Goal: Check status: Check status

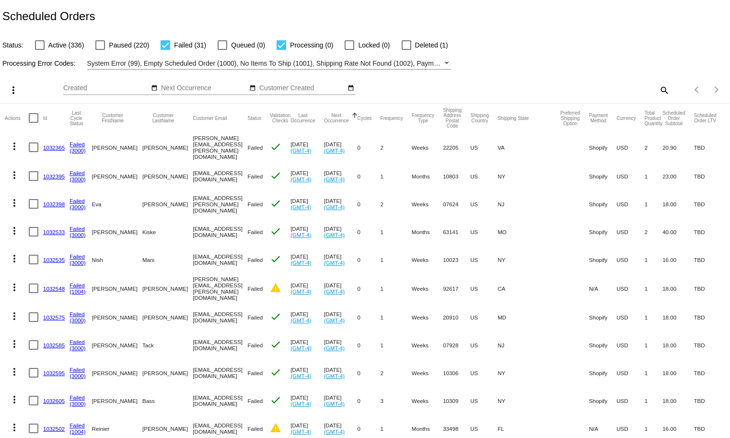
click at [14, 145] on mat-icon "more_vert" at bounding box center [15, 146] width 12 height 12
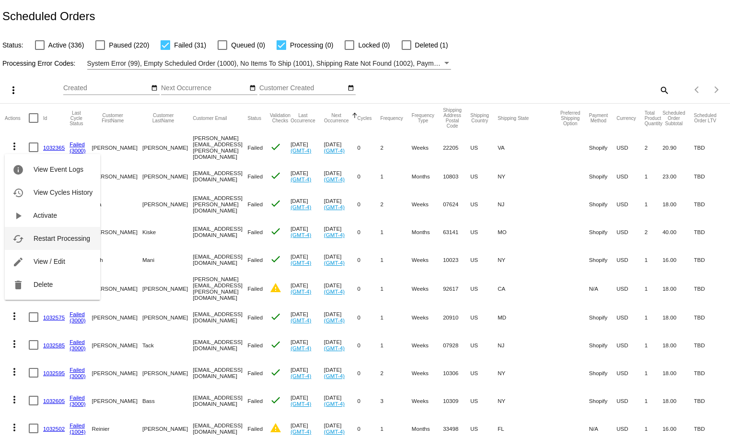
click at [42, 239] on span "Restart Processing" at bounding box center [62, 238] width 57 height 8
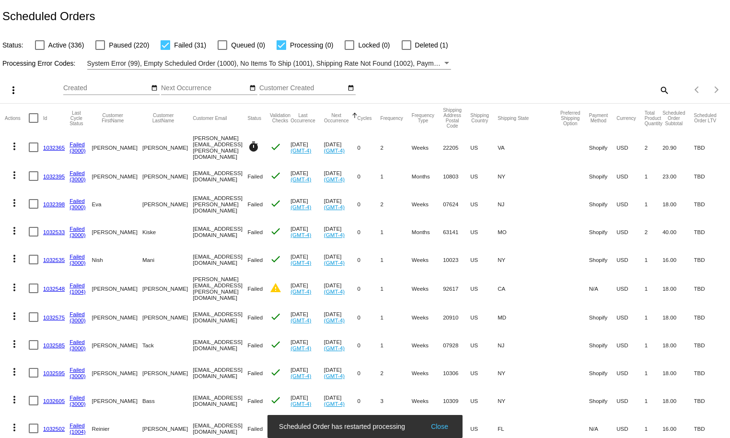
drag, startPoint x: 228, startPoint y: 148, endPoint x: 162, endPoint y: 149, distance: 66.2
click at [162, 149] on mat-row "more_vert 1032365 Failed (3000) Laura Mulieri mulieri.laurie@gmail.com timer ch…" at bounding box center [365, 147] width 721 height 30
copy mat-row "mulieri.laurie@gmail.com"
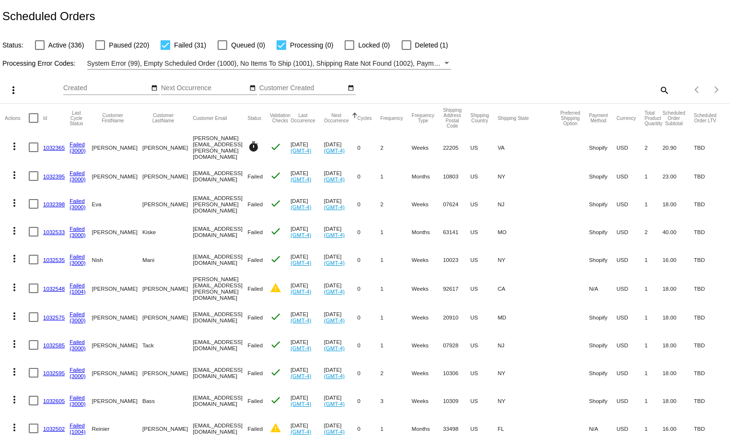
click at [58, 147] on link "1032365" at bounding box center [54, 147] width 22 height 6
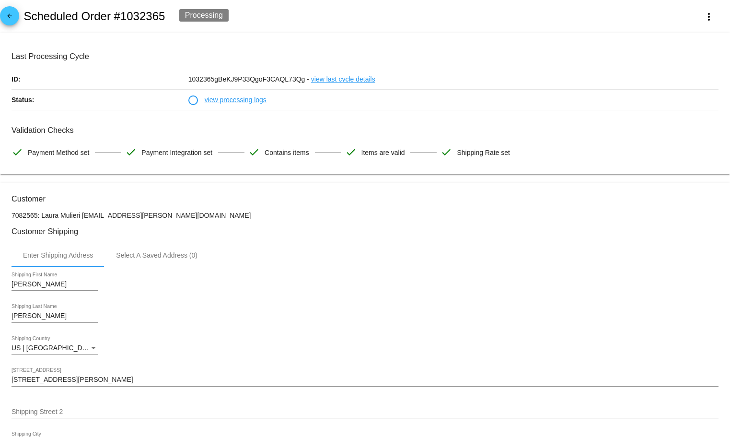
click at [222, 99] on link "view processing logs" at bounding box center [236, 100] width 62 height 20
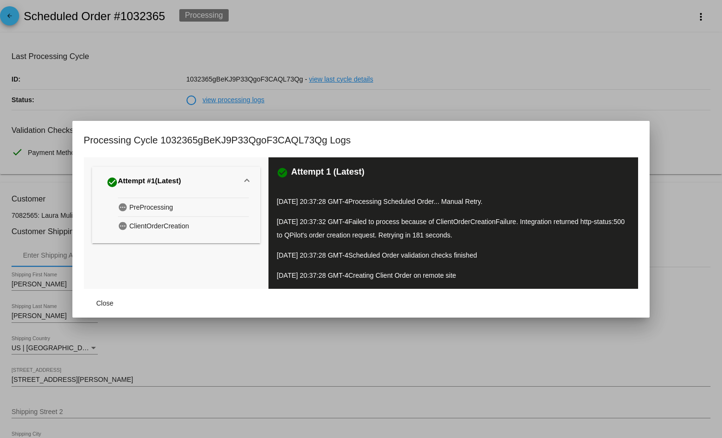
click at [307, 58] on div at bounding box center [361, 219] width 722 height 438
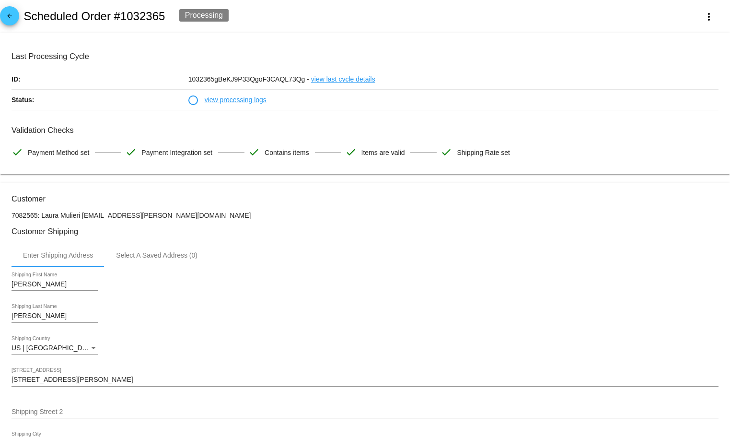
click at [23, 18] on h2 "Scheduled Order #1032365" at bounding box center [93, 16] width 141 height 13
click at [12, 16] on mat-icon "arrow_back" at bounding box center [10, 18] width 12 height 12
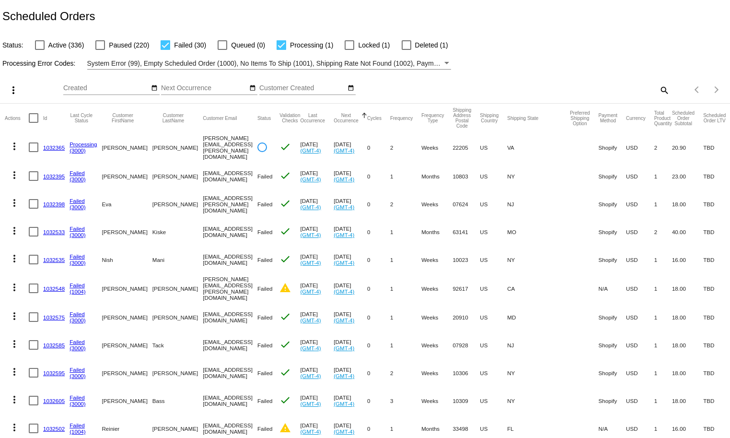
click at [436, 64] on span "System Error (99), Empty Scheduled Order (1000), No Items To Ship (1001), Shipp…" at bounding box center [613, 63] width 1053 height 8
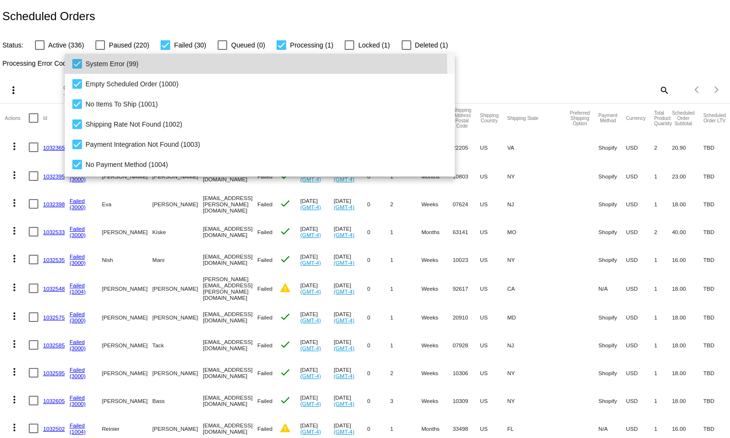
click at [137, 68] on span "System Error (99)" at bounding box center [267, 64] width 362 height 20
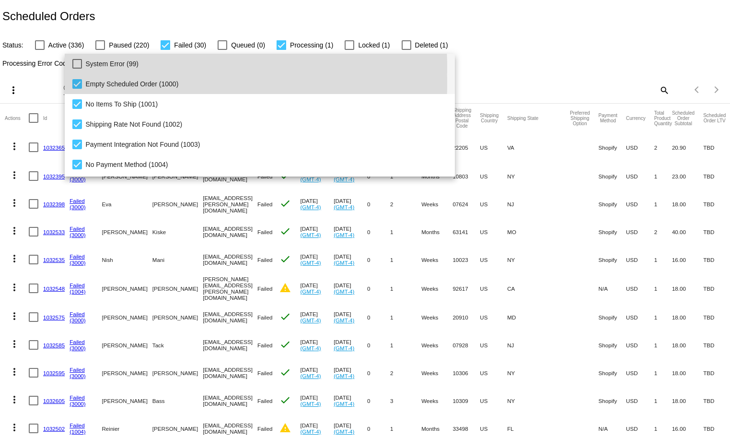
click at [140, 83] on span "Empty Scheduled Order (1000)" at bounding box center [267, 84] width 362 height 20
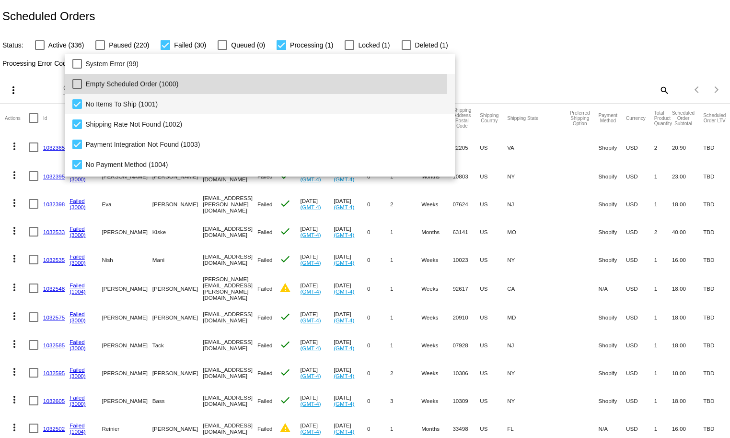
click at [142, 93] on span "Empty Scheduled Order (1000)" at bounding box center [267, 84] width 362 height 20
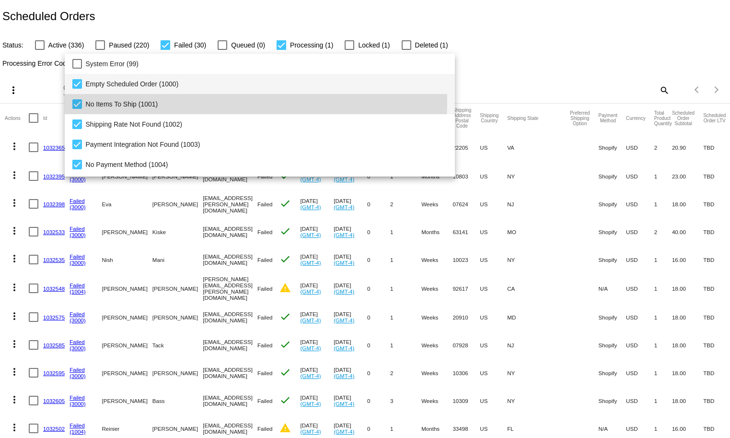
click at [145, 100] on span "No Items To Ship (1001)" at bounding box center [267, 104] width 362 height 20
click at [145, 86] on span "Empty Scheduled Order (1000)" at bounding box center [267, 84] width 362 height 20
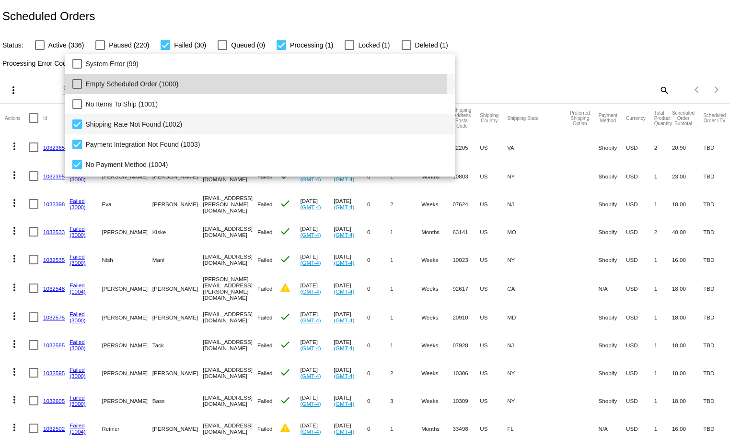
click at [161, 124] on span "Shipping Rate Not Found (1002)" at bounding box center [267, 124] width 362 height 20
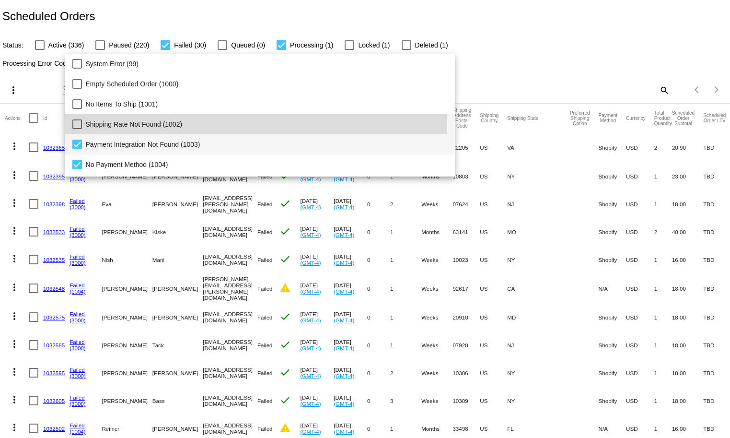
click at [169, 145] on span "Payment Integration Not Found (1003)" at bounding box center [267, 144] width 362 height 20
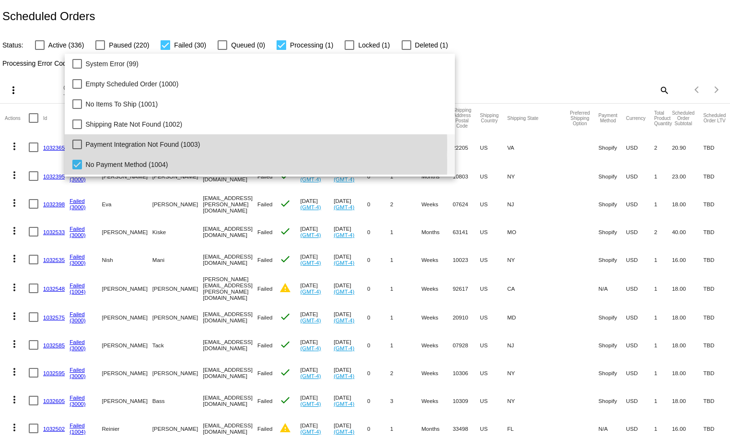
click at [162, 165] on span "No Payment Method (1004)" at bounding box center [267, 164] width 362 height 20
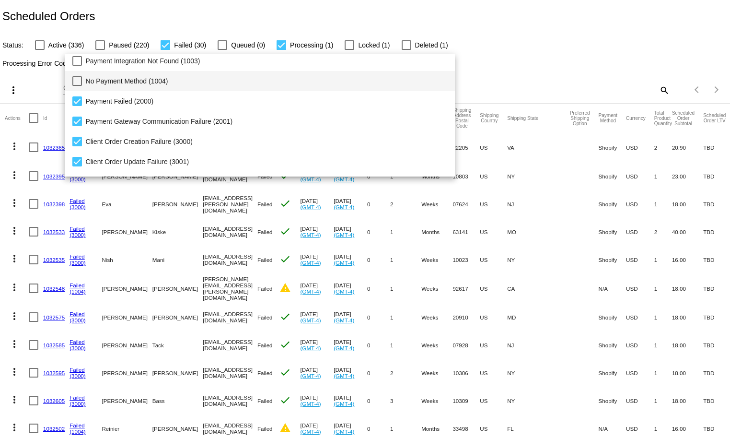
scroll to position [98, 0]
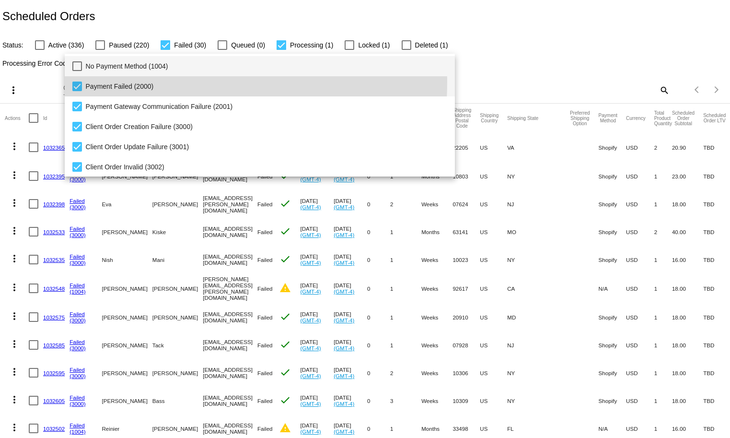
click at [127, 81] on span "Payment Failed (2000)" at bounding box center [267, 86] width 362 height 20
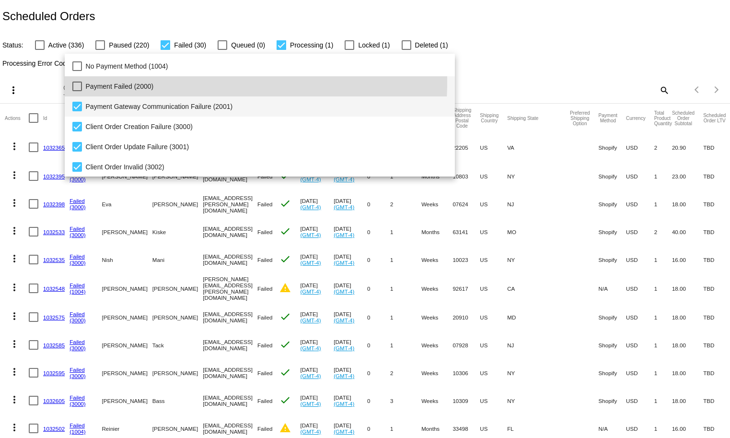
click at [143, 105] on span "Payment Gateway Communication Failure (2001)" at bounding box center [267, 106] width 362 height 20
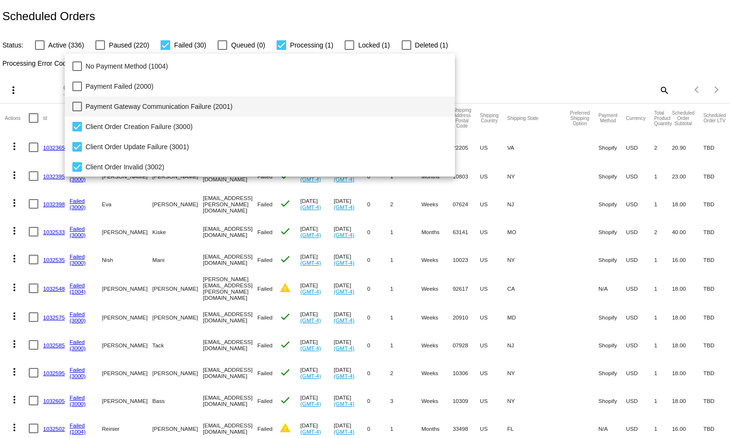
click at [326, 12] on div at bounding box center [365, 219] width 730 height 438
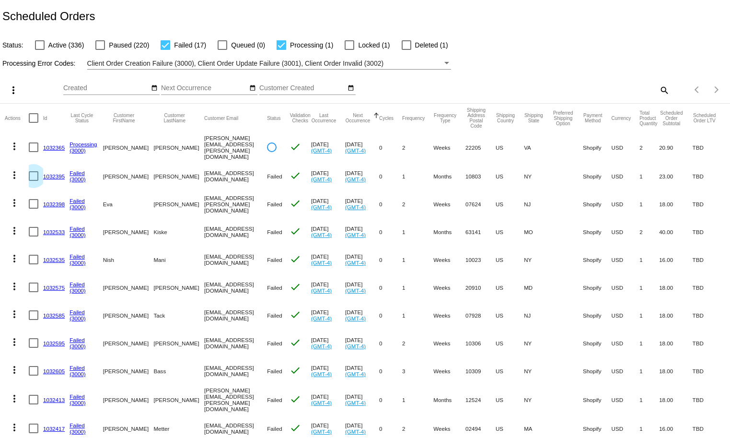
click at [29, 171] on div at bounding box center [34, 176] width 10 height 10
click at [33, 181] on input "checkbox" at bounding box center [33, 181] width 0 height 0
click at [32, 173] on div at bounding box center [34, 176] width 10 height 10
click at [33, 181] on input "checkbox" at bounding box center [33, 181] width 0 height 0
checkbox input "false"
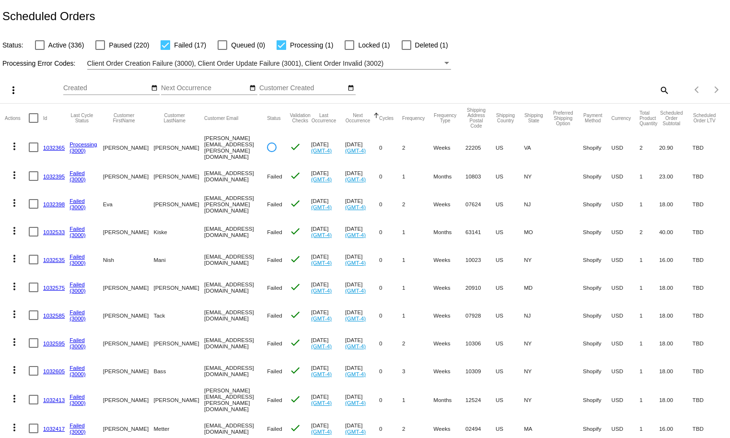
click at [55, 146] on link "1032365" at bounding box center [54, 147] width 22 height 6
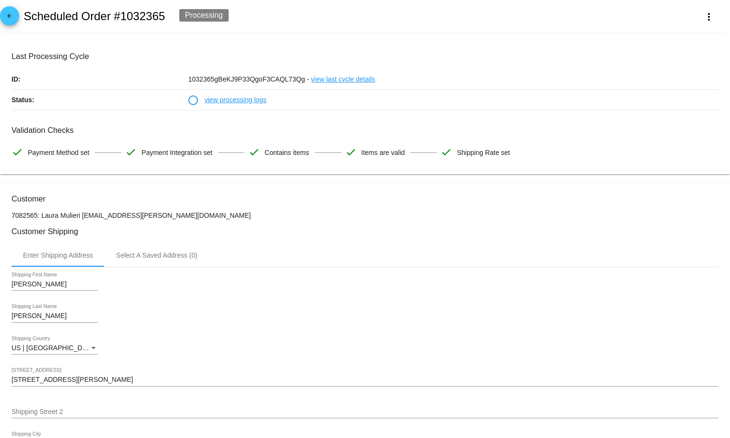
click at [238, 100] on link "view processing logs" at bounding box center [236, 100] width 62 height 20
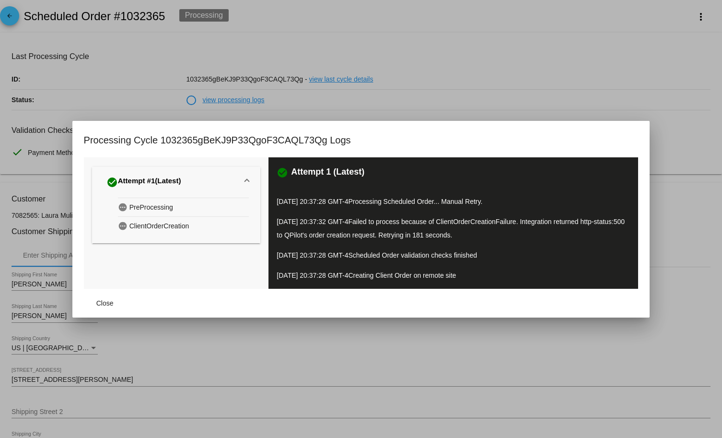
click at [238, 100] on div at bounding box center [361, 219] width 722 height 438
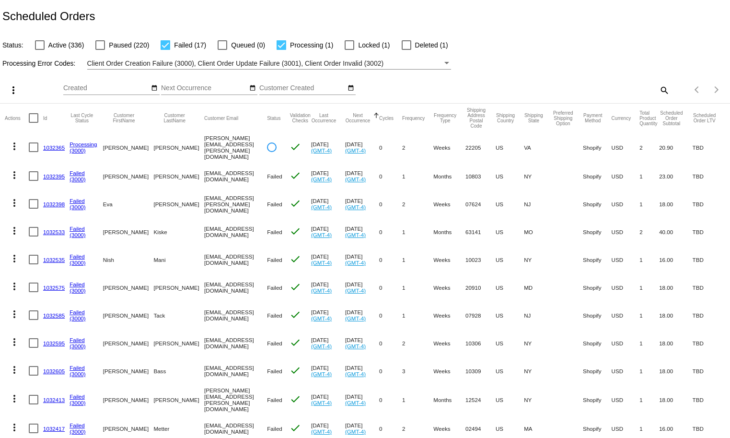
click at [48, 147] on link "1032365" at bounding box center [54, 147] width 22 height 6
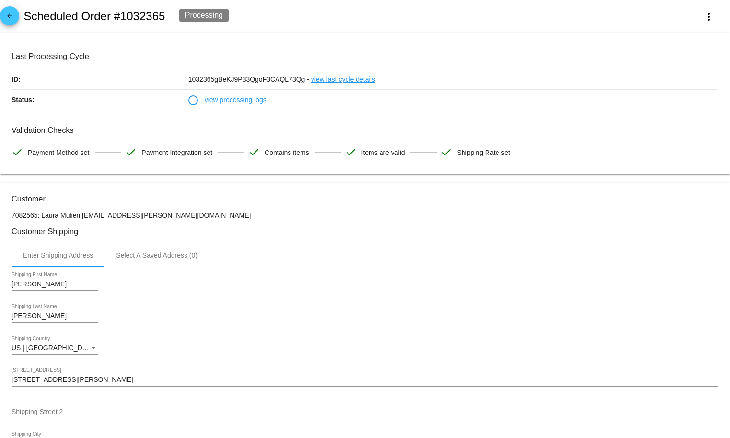
click at [222, 98] on link "view processing logs" at bounding box center [236, 100] width 62 height 20
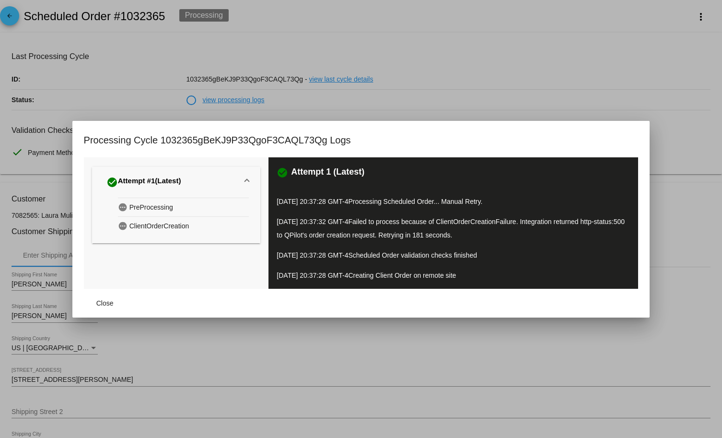
click at [259, 28] on div at bounding box center [361, 219] width 722 height 438
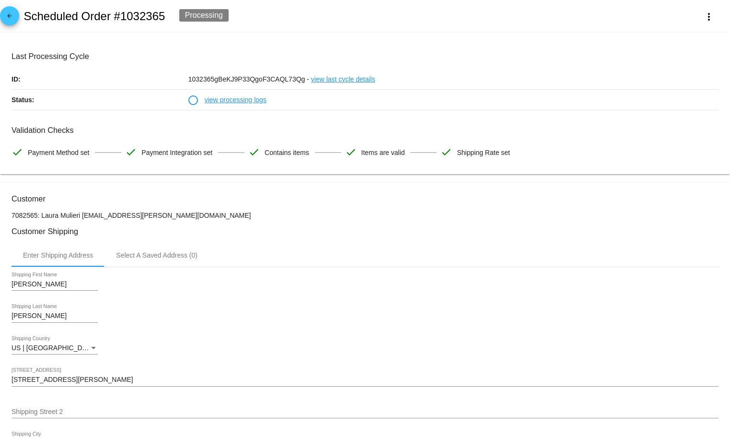
click at [254, 96] on link "view processing logs" at bounding box center [236, 100] width 62 height 20
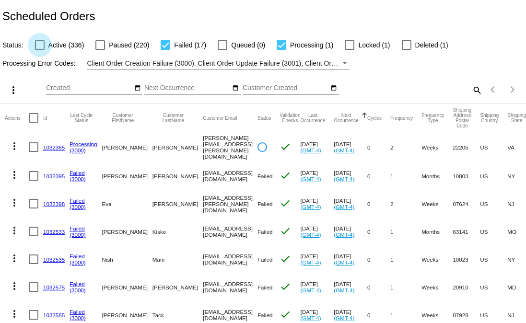
click at [38, 48] on div at bounding box center [40, 45] width 10 height 10
click at [39, 50] on input "Active (336)" at bounding box center [39, 50] width 0 height 0
checkbox input "true"
click at [176, 46] on span "Failed (17)" at bounding box center [190, 45] width 32 height 12
click at [165, 50] on input "Failed (17)" at bounding box center [165, 50] width 0 height 0
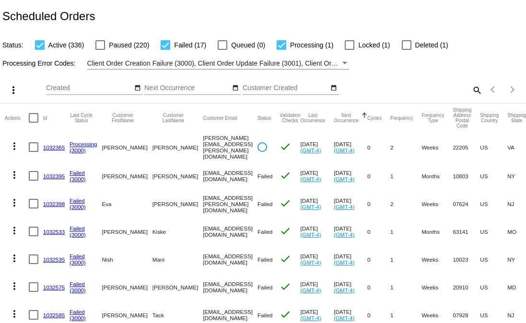
checkbox input "false"
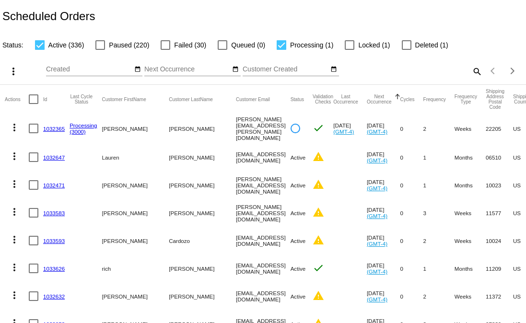
drag, startPoint x: 297, startPoint y: 157, endPoint x: 292, endPoint y: 156, distance: 5.4
click at [313, 157] on mat-cell "warning" at bounding box center [323, 157] width 21 height 28
click at [313, 154] on mat-icon "warning" at bounding box center [319, 157] width 12 height 12
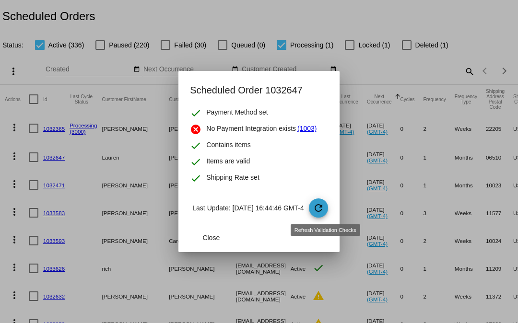
click at [319, 211] on mat-icon "refresh" at bounding box center [319, 208] width 12 height 12
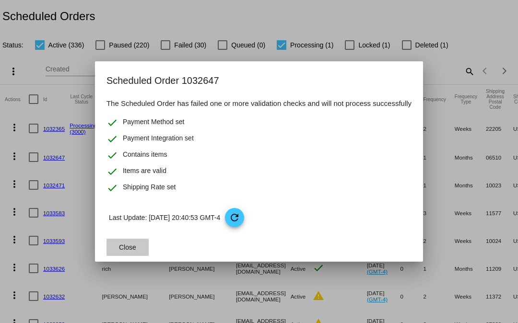
click at [134, 251] on button "Close" at bounding box center [127, 247] width 42 height 17
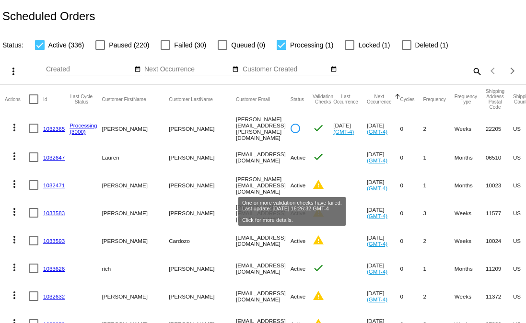
click at [313, 183] on mat-icon "warning" at bounding box center [319, 185] width 12 height 12
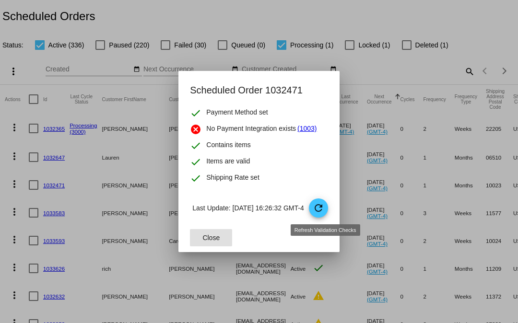
click at [318, 201] on span "refresh" at bounding box center [319, 209] width 20 height 20
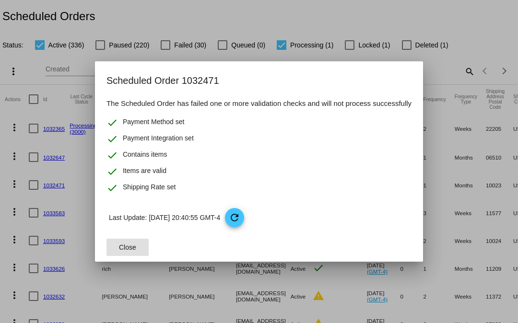
click at [119, 246] on span "Close" at bounding box center [127, 248] width 17 height 8
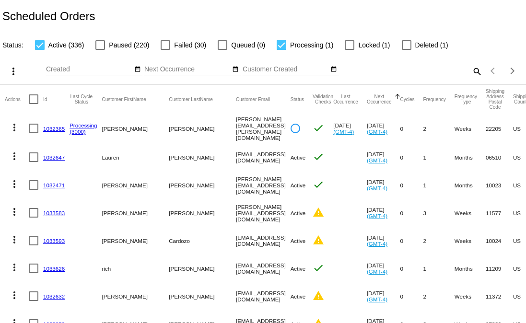
click at [313, 203] on mat-cell "warning" at bounding box center [323, 213] width 21 height 28
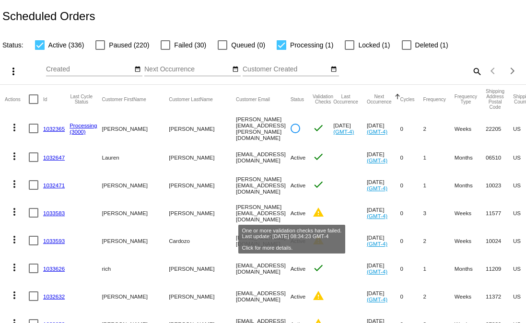
click at [313, 210] on mat-icon "warning" at bounding box center [319, 213] width 12 height 12
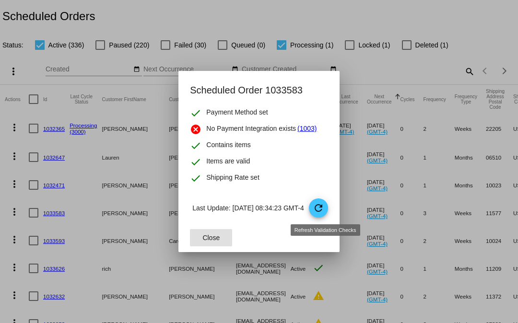
click at [324, 206] on mat-icon "refresh" at bounding box center [319, 208] width 12 height 12
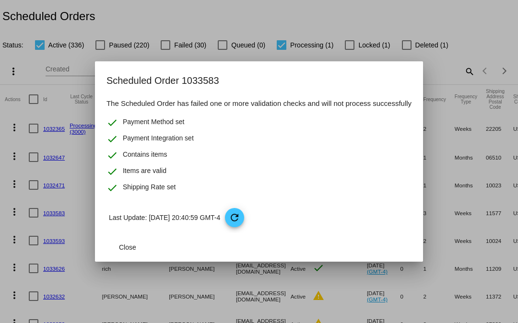
click at [211, 12] on div at bounding box center [259, 161] width 518 height 323
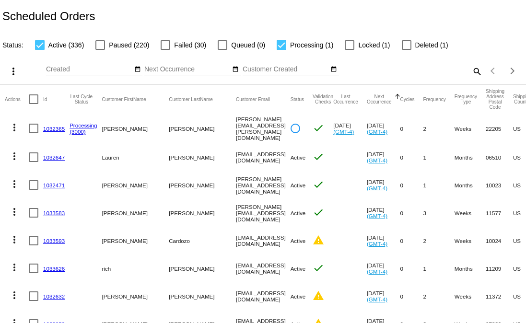
click at [313, 241] on mat-icon "warning" at bounding box center [319, 240] width 12 height 12
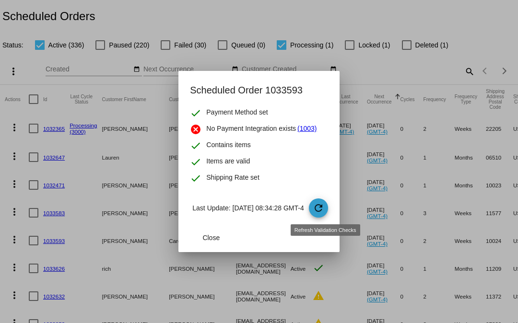
click at [326, 215] on span "refresh" at bounding box center [319, 209] width 20 height 20
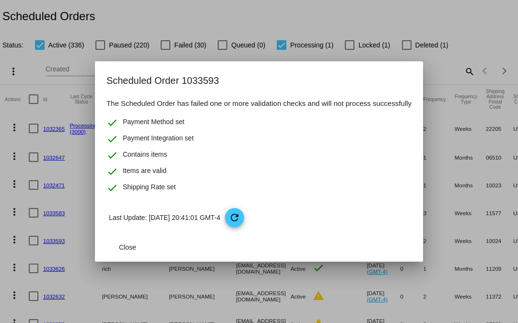
click at [296, 303] on div at bounding box center [259, 161] width 518 height 323
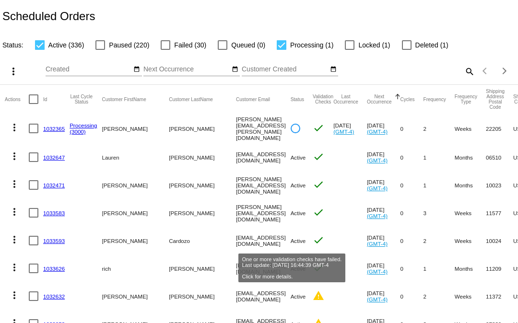
click at [292, 295] on mat-dialog-actions "Close" at bounding box center [258, 297] width 305 height 29
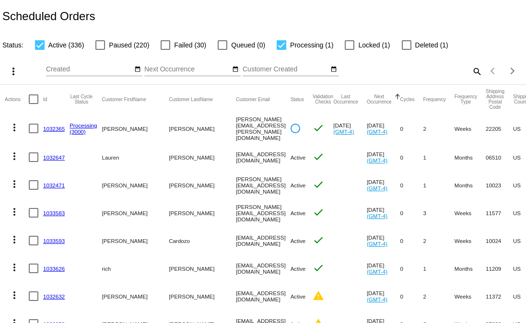
click at [313, 300] on mat-icon "warning" at bounding box center [319, 296] width 12 height 12
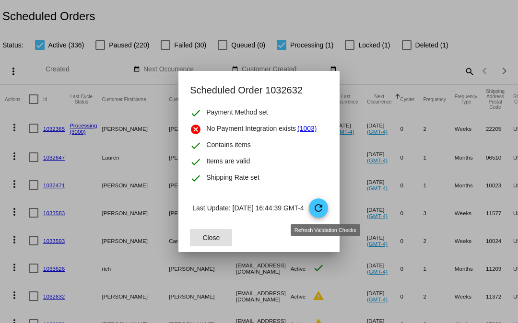
click at [324, 210] on mat-icon "refresh" at bounding box center [319, 208] width 12 height 12
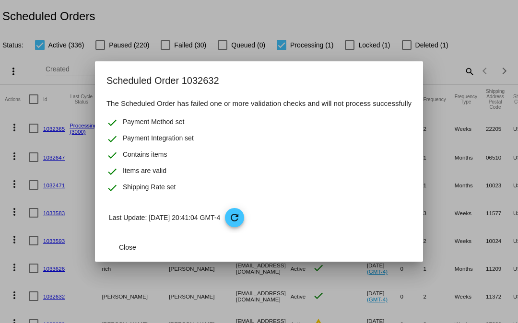
click at [297, 292] on div at bounding box center [259, 161] width 518 height 323
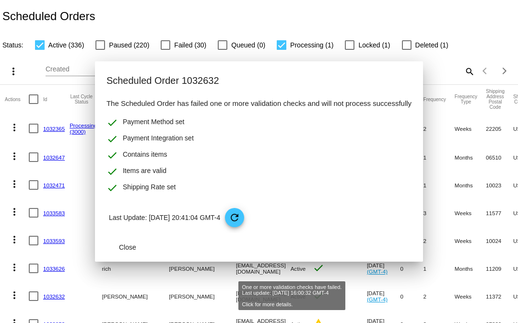
click at [313, 318] on mat-icon "warning" at bounding box center [319, 324] width 12 height 12
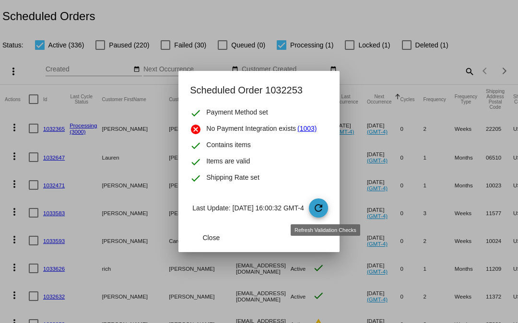
click at [324, 210] on mat-icon "refresh" at bounding box center [319, 208] width 12 height 12
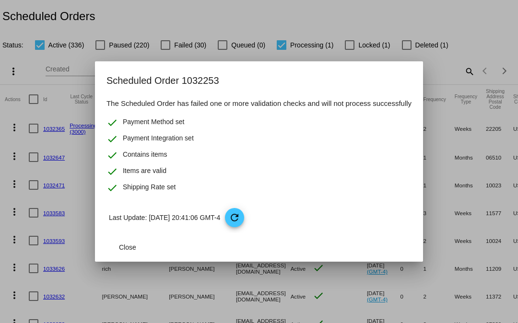
drag, startPoint x: 153, startPoint y: 215, endPoint x: 138, endPoint y: 221, distance: 16.1
click at [149, 216] on p "Last Update: 09/23/2025 20:41:06 GMT-4 refresh" at bounding box center [260, 217] width 303 height 19
click at [135, 231] on mat-dialog-content "The Scheduled Order has failed one or more validation checks and will not proce…" at bounding box center [259, 165] width 328 height 135
click at [136, 247] on span "Close" at bounding box center [127, 248] width 17 height 8
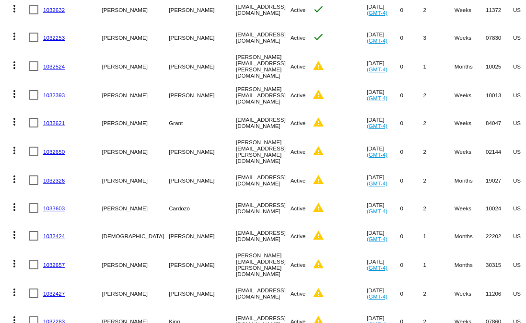
scroll to position [288, 0]
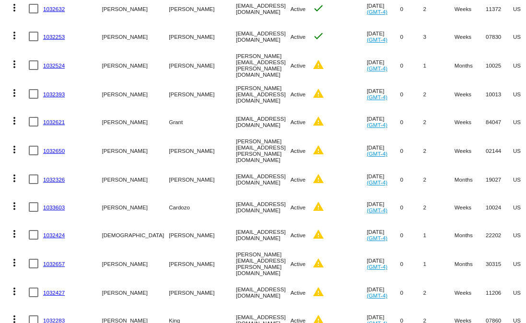
click at [9, 61] on mat-icon "more_vert" at bounding box center [15, 64] width 12 height 12
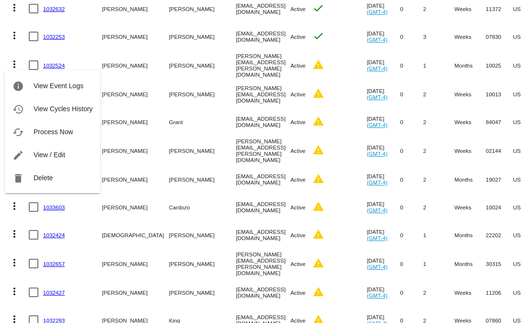
drag, startPoint x: 324, startPoint y: 112, endPoint x: 299, endPoint y: 94, distance: 30.9
click at [322, 110] on div at bounding box center [263, 161] width 526 height 323
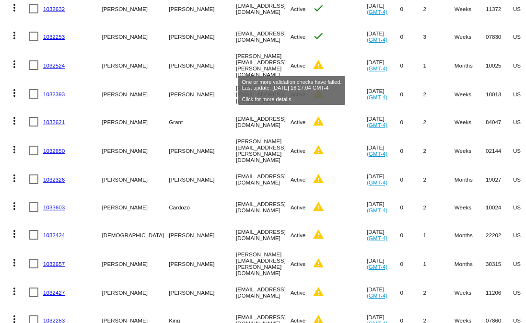
click at [313, 68] on mat-icon "warning" at bounding box center [319, 65] width 12 height 12
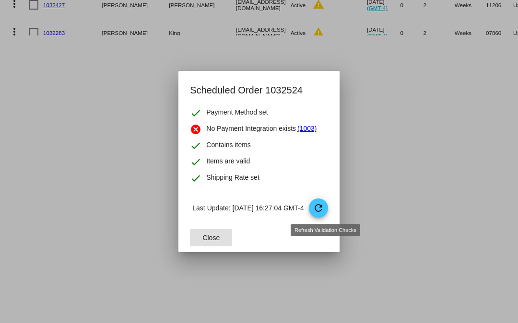
click at [317, 211] on span "refresh" at bounding box center [319, 209] width 20 height 20
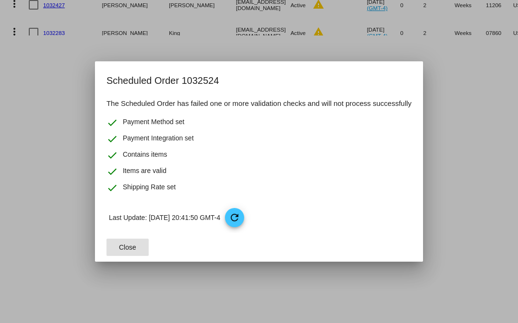
click at [136, 244] on span "Close" at bounding box center [127, 248] width 17 height 8
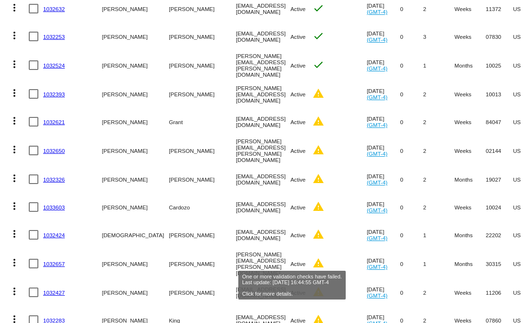
click at [313, 257] on mat-icon "warning" at bounding box center [319, 263] width 12 height 12
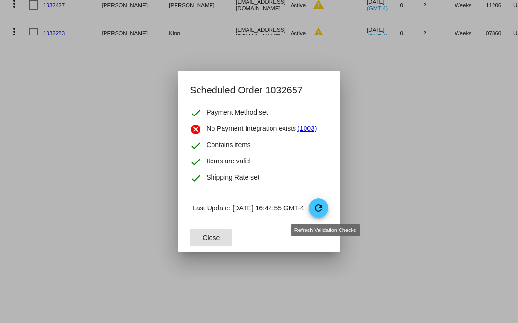
click at [324, 210] on mat-icon "refresh" at bounding box center [319, 208] width 12 height 12
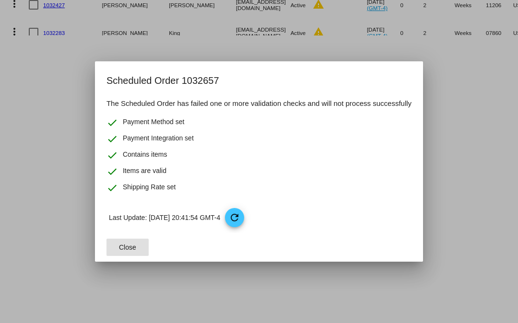
click at [129, 249] on span "Close" at bounding box center [127, 248] width 17 height 8
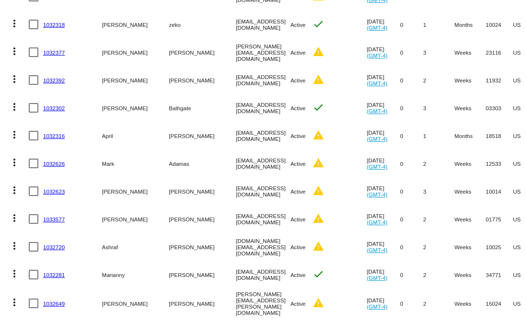
scroll to position [0, 0]
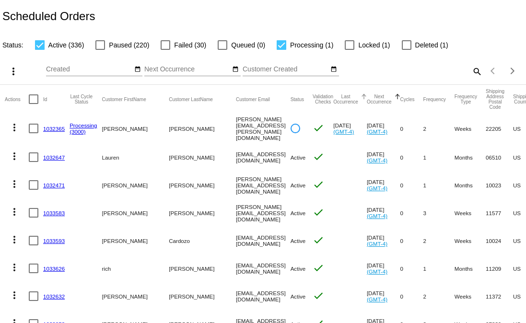
click at [333, 97] on button "Last Occurrence" at bounding box center [345, 99] width 25 height 11
click at [333, 98] on div "Last Occurrence" at bounding box center [350, 99] width 34 height 11
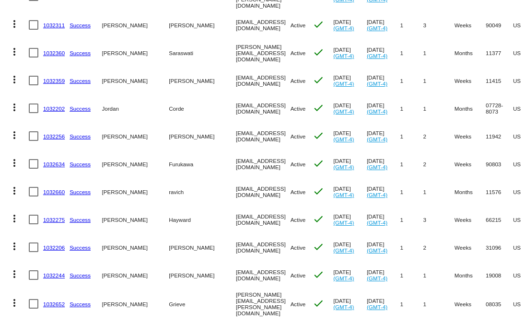
scroll to position [2608, 0]
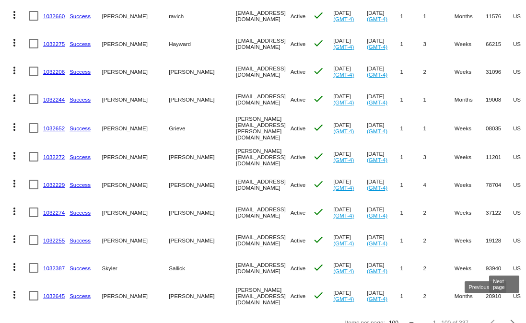
click at [494, 314] on div "1 - 100 of 337" at bounding box center [471, 323] width 101 height 23
click at [503, 314] on button "Next page" at bounding box center [512, 323] width 19 height 19
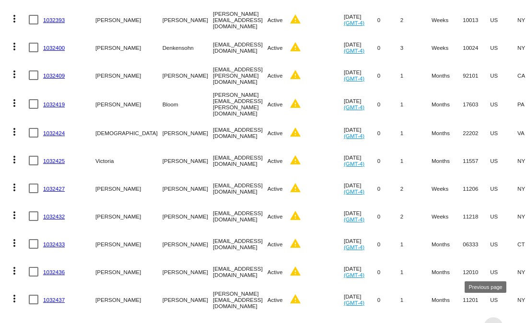
click at [485, 317] on button "Previous page" at bounding box center [493, 326] width 19 height 19
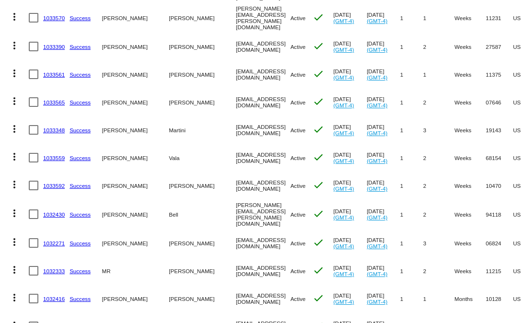
scroll to position [0, 0]
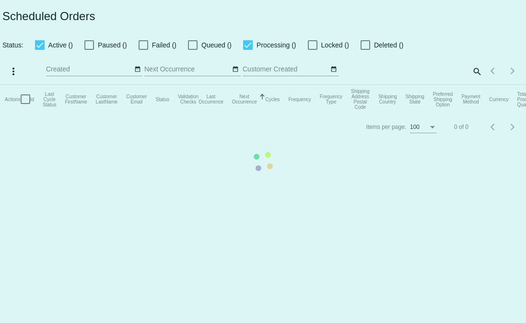
click at [478, 85] on mat-table "Actions Id Last Cycle Status Customer FirstName Customer LastName Customer Emai…" at bounding box center [263, 99] width 526 height 29
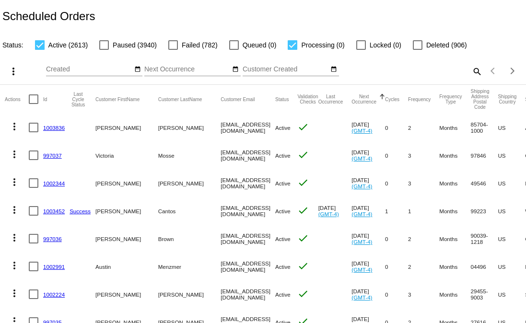
click at [471, 74] on mat-icon "search" at bounding box center [477, 71] width 12 height 15
click at [416, 73] on input "Search" at bounding box center [416, 70] width 131 height 8
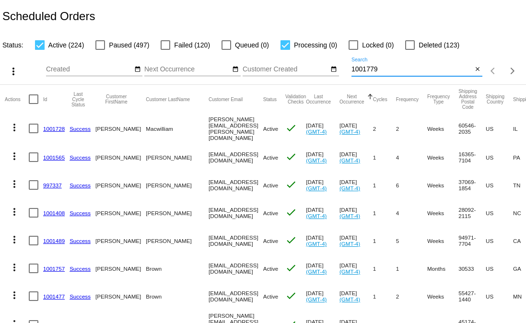
type input "1001779"
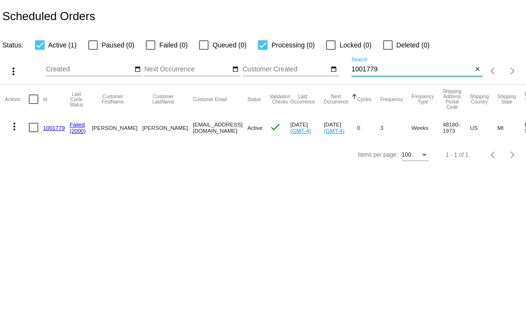
click at [368, 67] on input "1001779" at bounding box center [411, 70] width 121 height 8
click at [8, 123] on button "more_vert" at bounding box center [14, 125] width 19 height 19
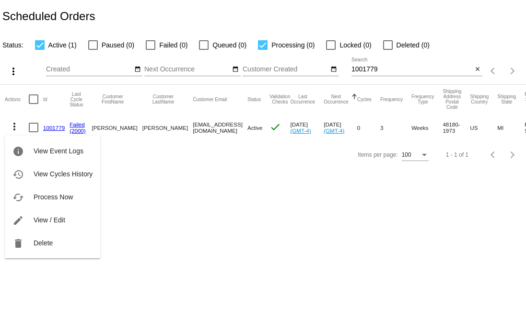
click at [8, 123] on div "info View Event Logs history View Cycles History cached Process Now edit View /…" at bounding box center [52, 187] width 95 height 141
drag, startPoint x: 150, startPoint y: 211, endPoint x: 145, endPoint y: 207, distance: 5.8
click at [149, 210] on div at bounding box center [263, 161] width 526 height 323
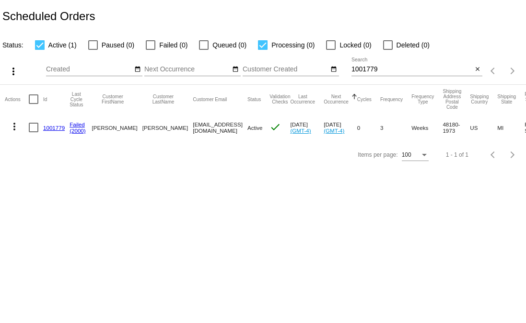
click at [19, 128] on mat-icon "more_vert" at bounding box center [15, 127] width 12 height 12
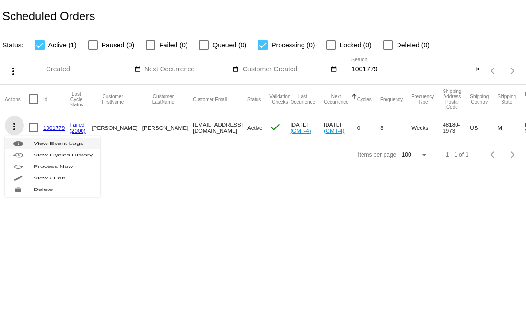
click at [35, 141] on button "info View Event Logs" at bounding box center [52, 144] width 95 height 12
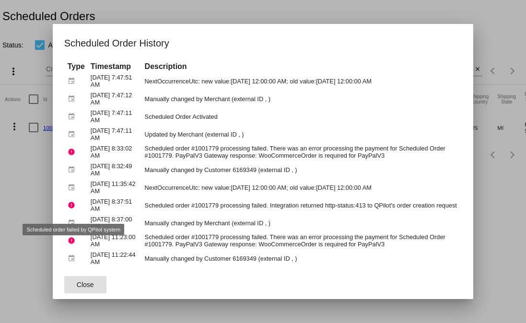
drag, startPoint x: 32, startPoint y: 192, endPoint x: 31, endPoint y: 187, distance: 4.8
click at [31, 187] on div at bounding box center [263, 161] width 526 height 323
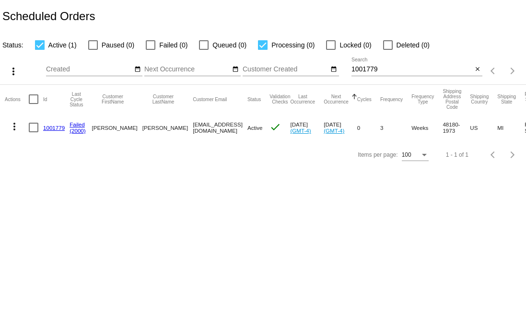
click at [21, 132] on button "more_vert" at bounding box center [14, 125] width 19 height 19
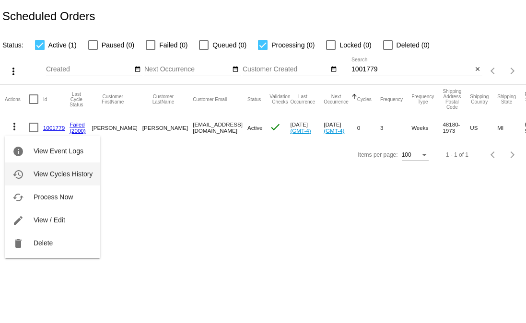
click at [53, 173] on span "View Cycles History" at bounding box center [63, 174] width 59 height 8
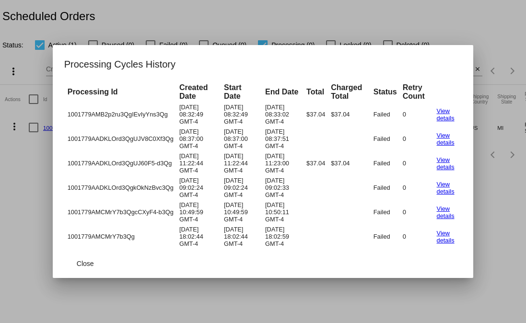
click at [446, 107] on link "View details" at bounding box center [446, 114] width 18 height 14
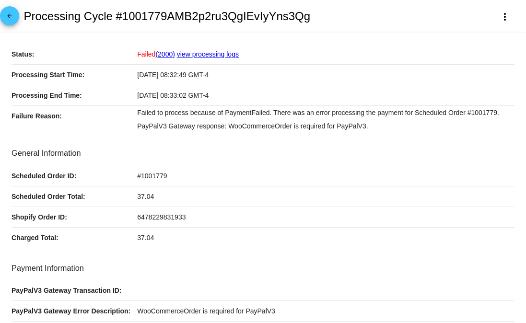
click at [149, 216] on span "6478229831933" at bounding box center [161, 217] width 48 height 8
copy span "6478229831933"
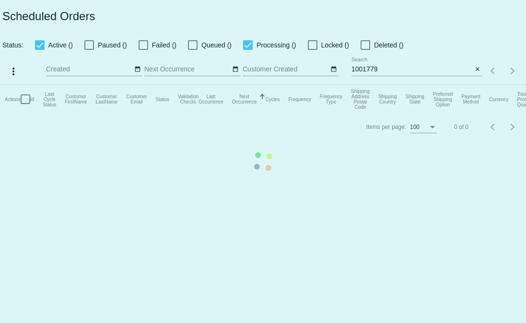
click at [389, 70] on app-dashboard-scheduled-orders "Scheduled Orders Status: Active () Paused () Failed () Queued () Processing () …" at bounding box center [263, 70] width 526 height 140
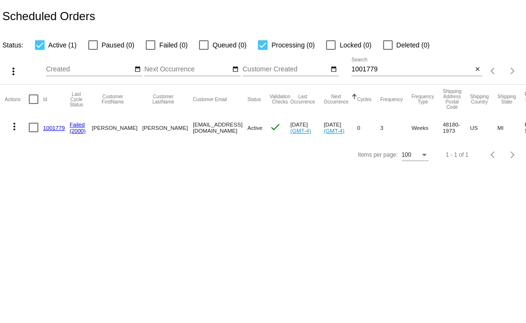
click at [371, 69] on input "1001779" at bounding box center [411, 70] width 121 height 8
click at [47, 130] on link "1001779" at bounding box center [54, 128] width 22 height 6
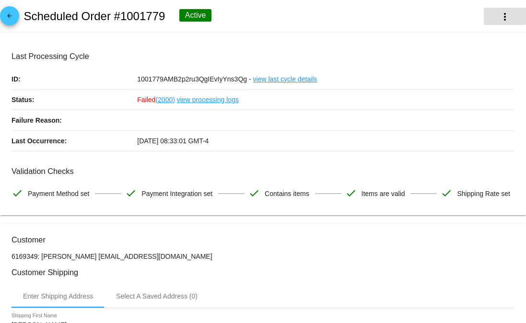
click at [500, 19] on mat-icon "more_vert" at bounding box center [505, 17] width 12 height 12
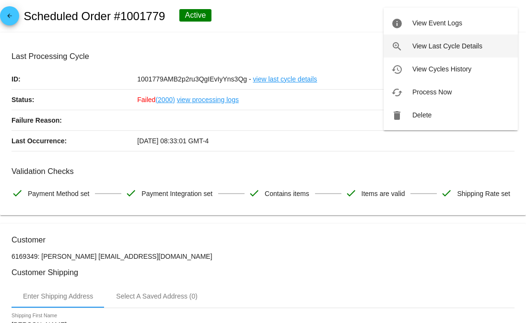
click at [467, 43] on span "View Last Cycle Details" at bounding box center [447, 46] width 70 height 8
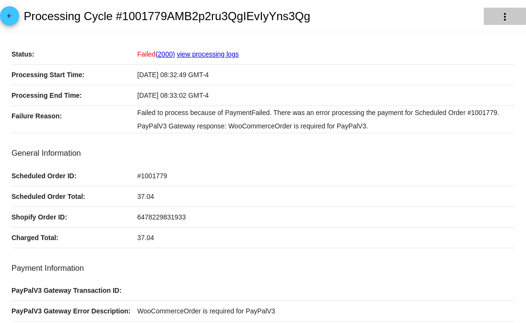
click at [499, 22] on mat-icon "more_vert" at bounding box center [505, 17] width 12 height 12
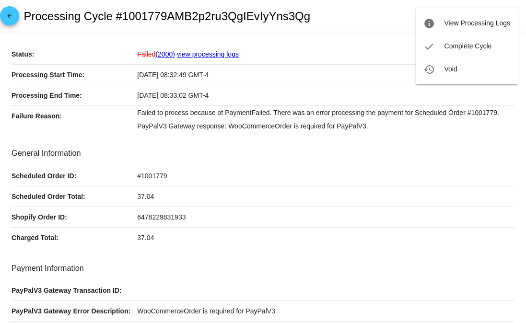
click at [16, 18] on div at bounding box center [263, 161] width 526 height 323
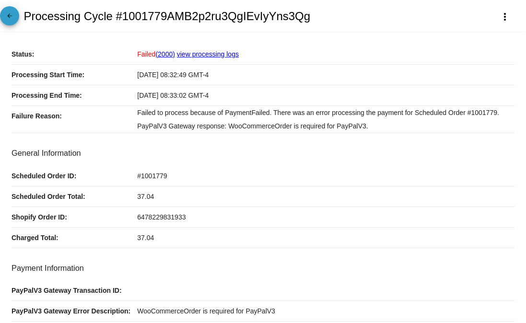
click at [10, 17] on mat-icon "arrow_back" at bounding box center [10, 18] width 12 height 12
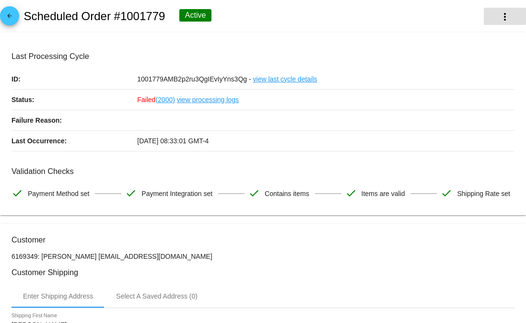
click at [499, 17] on mat-icon "more_vert" at bounding box center [505, 17] width 12 height 12
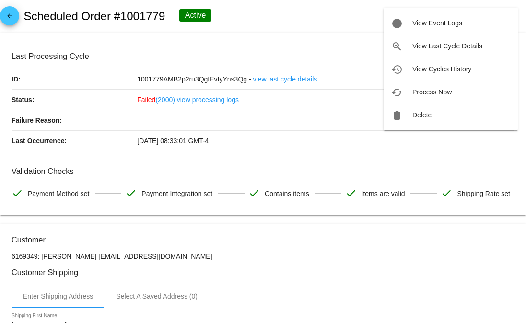
click at [443, 50] on button "zoom_in View Last Cycle Details" at bounding box center [451, 46] width 134 height 23
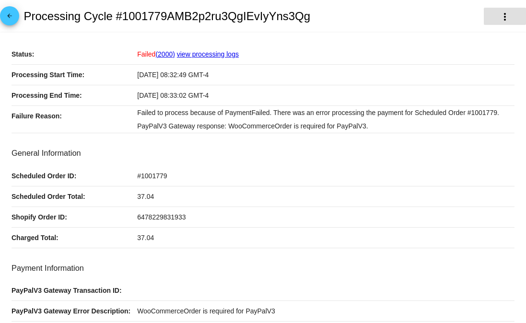
click at [502, 12] on button "more_vert" at bounding box center [505, 16] width 42 height 17
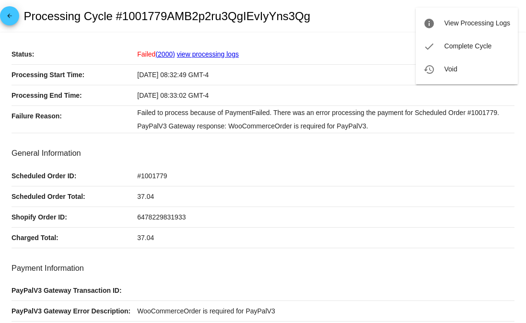
click at [405, 15] on div at bounding box center [263, 161] width 526 height 323
